Goal: Check status: Check status

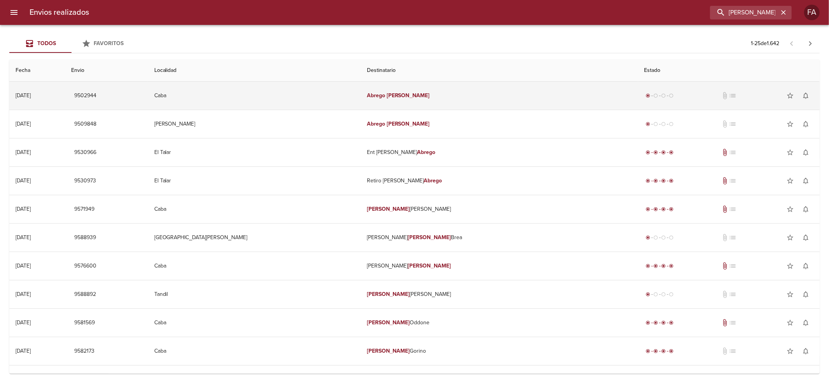
click at [480, 94] on td "[PERSON_NAME]" at bounding box center [499, 96] width 277 height 28
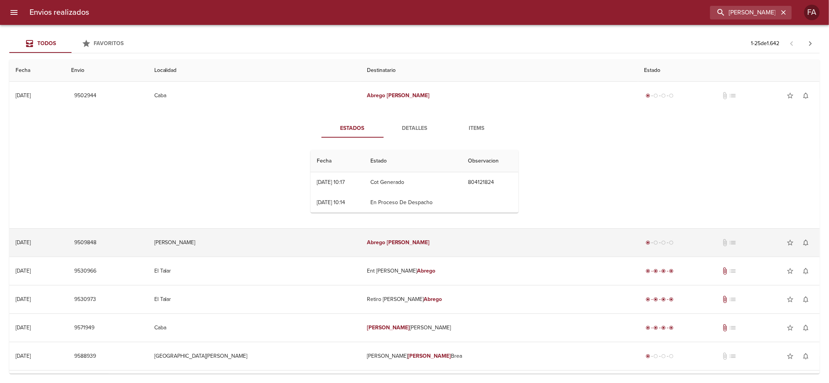
click at [479, 244] on td "[PERSON_NAME]" at bounding box center [499, 242] width 277 height 28
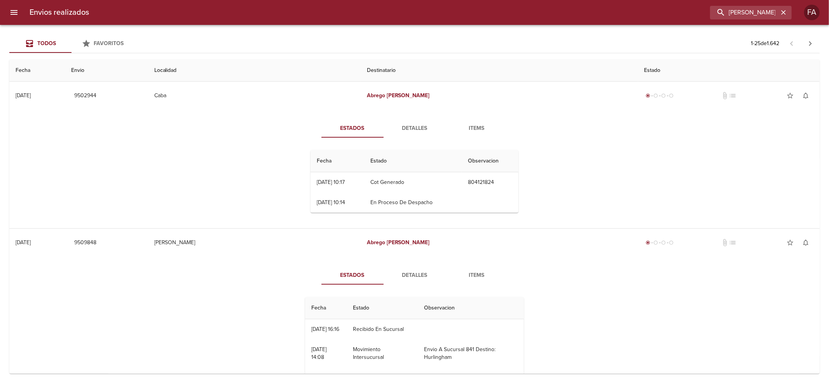
scroll to position [103, 0]
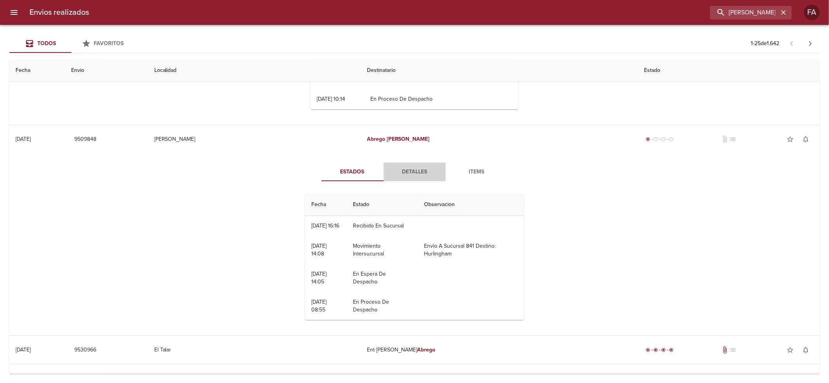
click at [413, 168] on span "Detalles" at bounding box center [414, 172] width 53 height 10
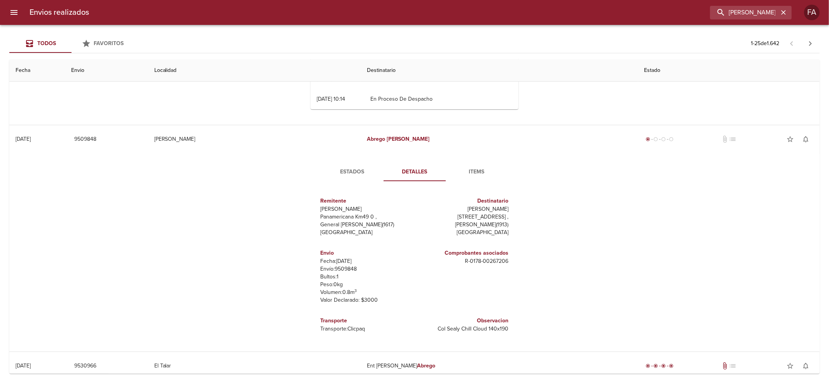
click at [338, 267] on p "Envío: 9509848" at bounding box center [366, 269] width 91 height 8
copy p "9509848"
click at [757, 15] on input "[PERSON_NAME]" at bounding box center [728, 13] width 99 height 14
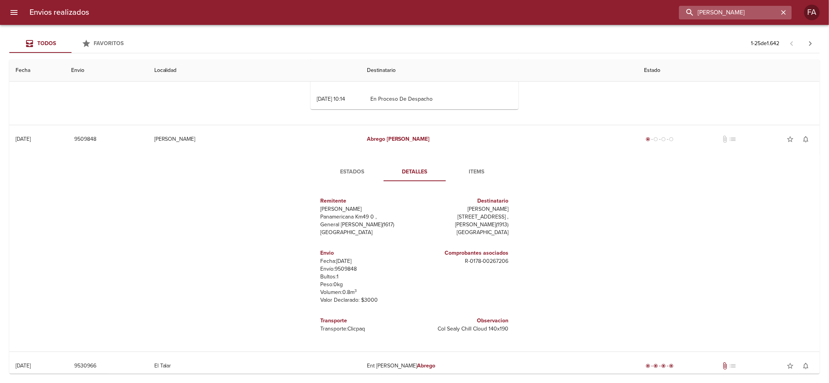
click at [758, 15] on input "[PERSON_NAME]" at bounding box center [728, 13] width 99 height 14
paste input "[PERSON_NAME]"
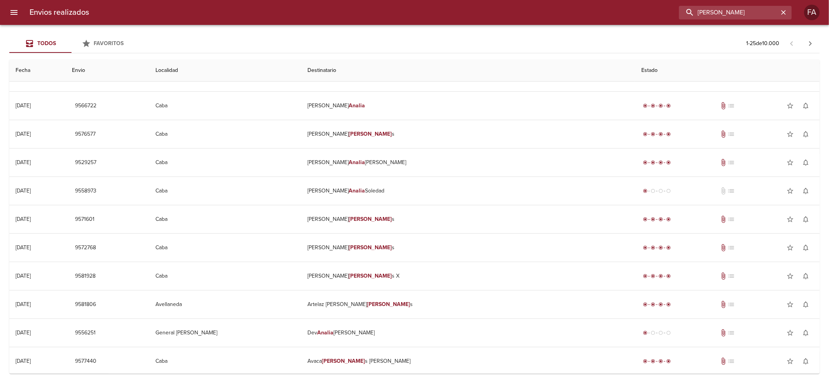
scroll to position [0, 0]
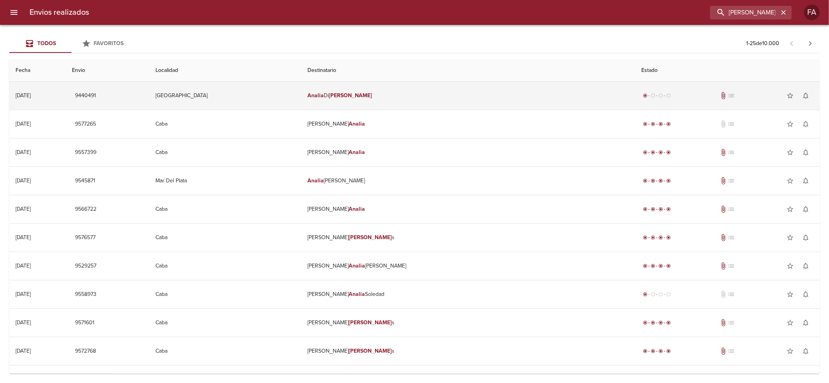
click at [635, 86] on td "radio_button_checked radio_button_unchecked radio_button_unchecked radio_button…" at bounding box center [727, 96] width 185 height 28
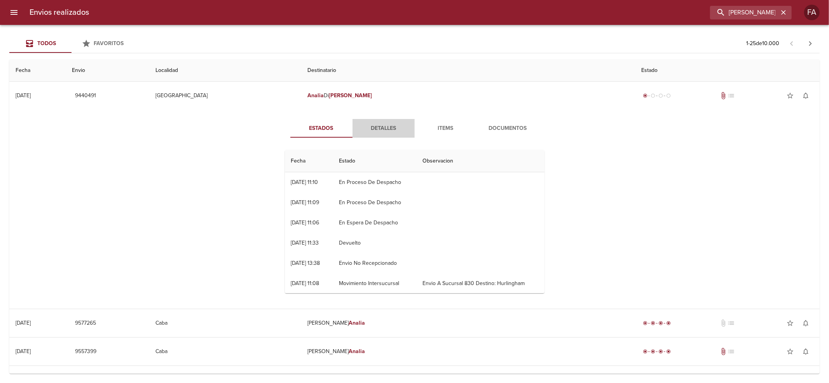
click at [378, 125] on span "Detalles" at bounding box center [383, 129] width 53 height 10
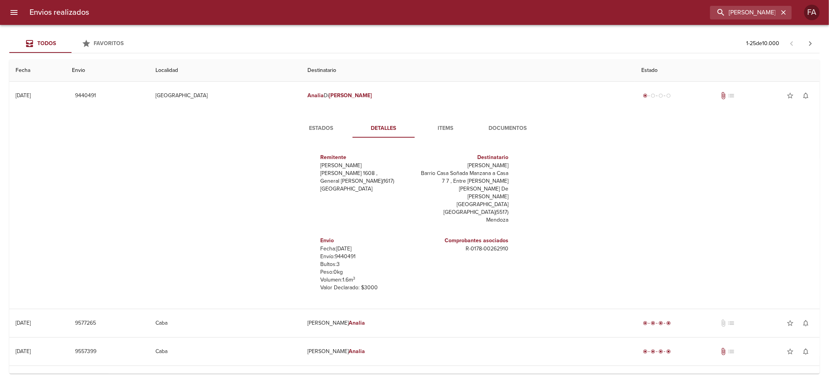
scroll to position [11, 0]
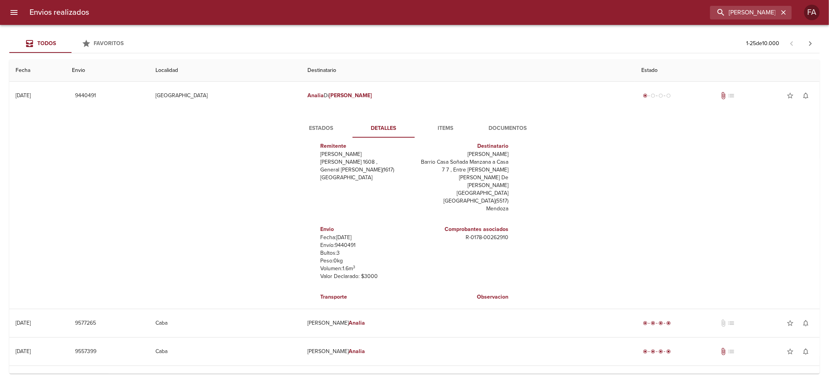
click at [777, 0] on div "Envios realizados [PERSON_NAME] FA" at bounding box center [414, 12] width 829 height 25
drag, startPoint x: 750, startPoint y: 22, endPoint x: 746, endPoint y: 14, distance: 8.5
click at [750, 22] on div "Envios realizados [PERSON_NAME] FA" at bounding box center [414, 12] width 829 height 25
click at [743, 8] on input "[PERSON_NAME]" at bounding box center [728, 13] width 99 height 14
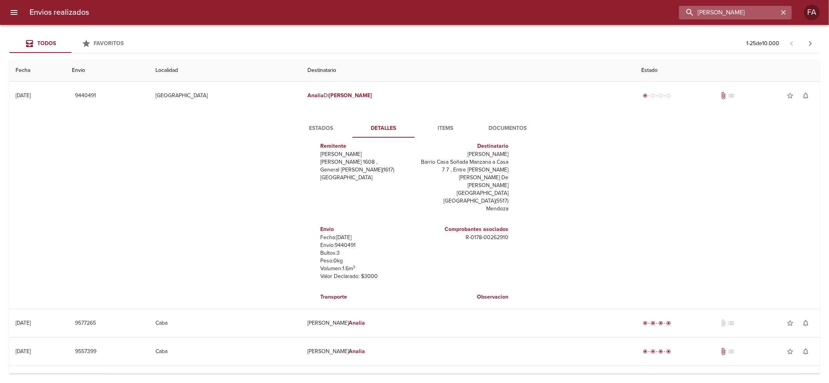
click at [743, 8] on input "[PERSON_NAME]" at bounding box center [728, 13] width 99 height 14
paste input "[PERSON_NAME]"
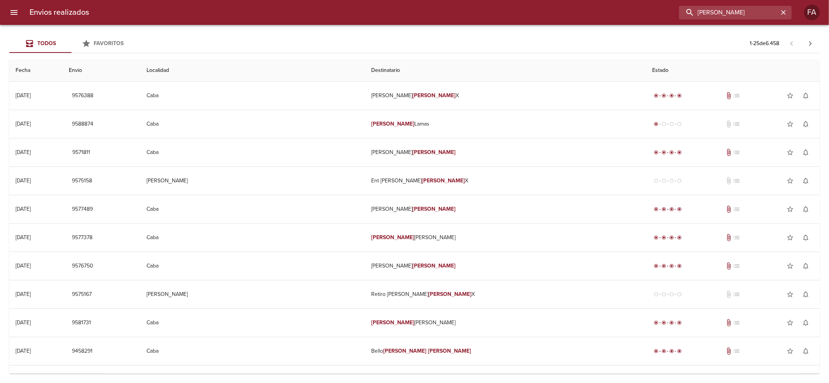
scroll to position [0, 0]
drag, startPoint x: 640, startPoint y: 28, endPoint x: 418, endPoint y: 10, distance: 222.6
click at [479, 0] on div "Envios realizados [PERSON_NAME] FA Todos Favoritos 1 - 25 de 6.458 Fecha Envio …" at bounding box center [414, 0] width 829 height 0
paste input "[PERSON_NAME] [PERSON_NAME]"
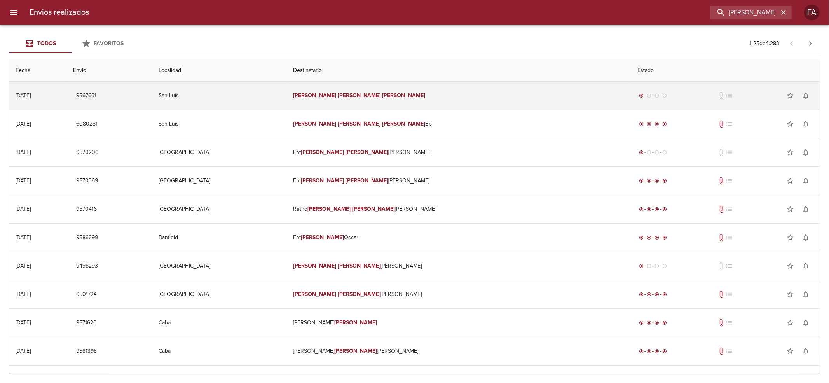
click at [415, 107] on td "[PERSON_NAME] [PERSON_NAME]" at bounding box center [459, 96] width 344 height 28
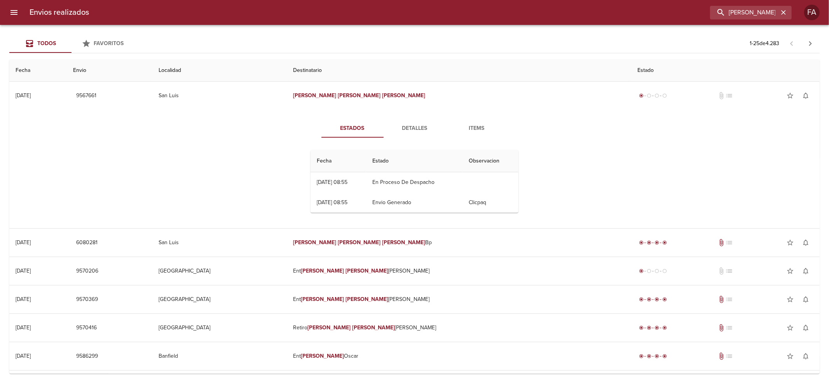
click at [412, 133] on button "Detalles" at bounding box center [414, 128] width 62 height 19
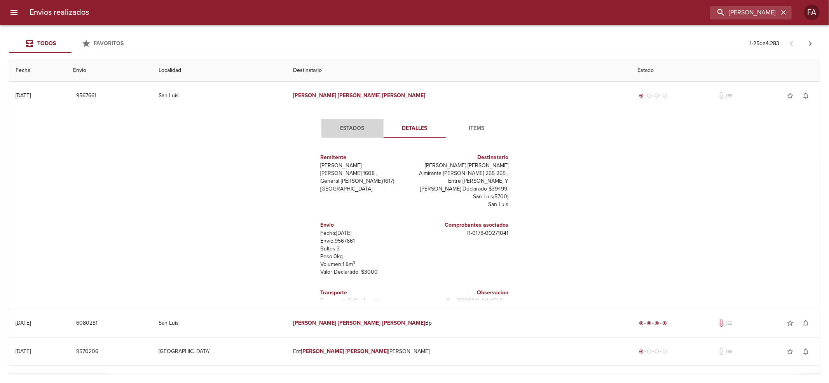
click at [357, 129] on span "Estados" at bounding box center [352, 129] width 53 height 10
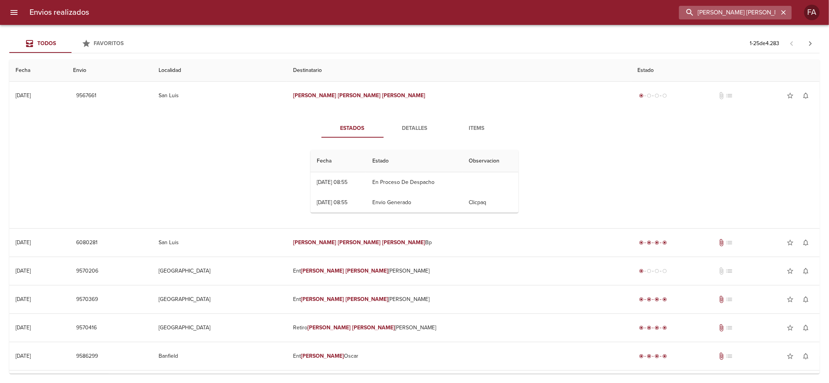
click at [751, 16] on input "[PERSON_NAME] [PERSON_NAME]" at bounding box center [728, 13] width 99 height 14
paste input "BRAVO [PERSON_NAME]"
type input "BRAVO [PERSON_NAME]"
